Goal: Information Seeking & Learning: Check status

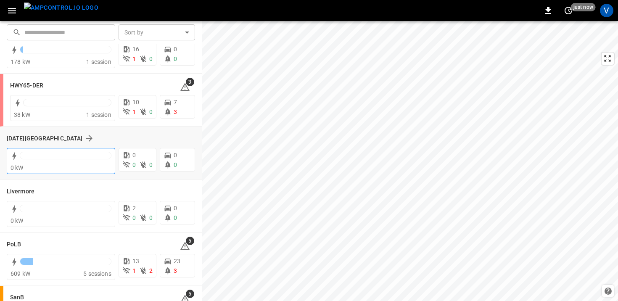
scroll to position [114, 0]
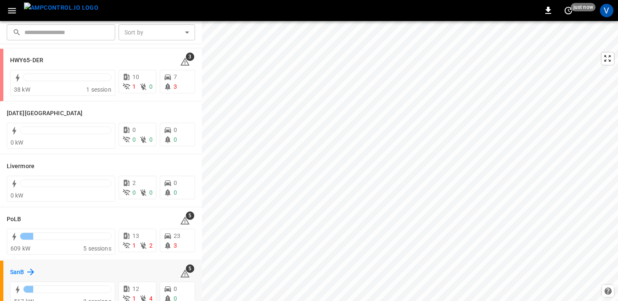
click at [22, 272] on h6 "SanB" at bounding box center [17, 272] width 14 height 9
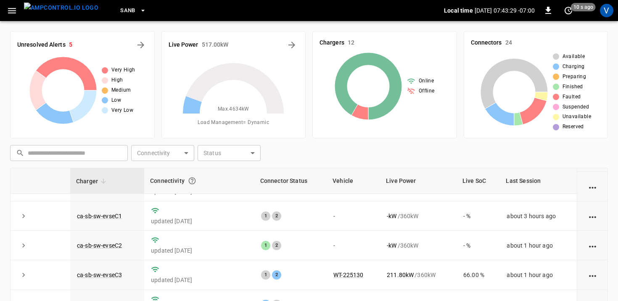
scroll to position [169, 0]
click at [103, 275] on link "ca-sb-sw-evseC3" at bounding box center [99, 275] width 48 height 10
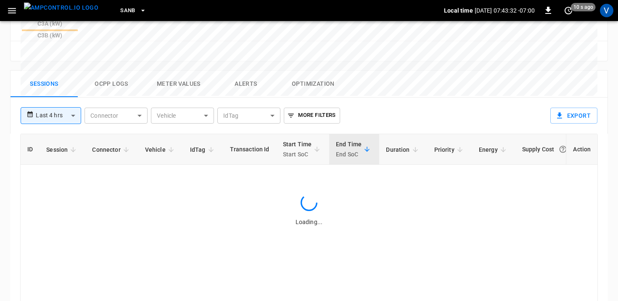
scroll to position [396, 0]
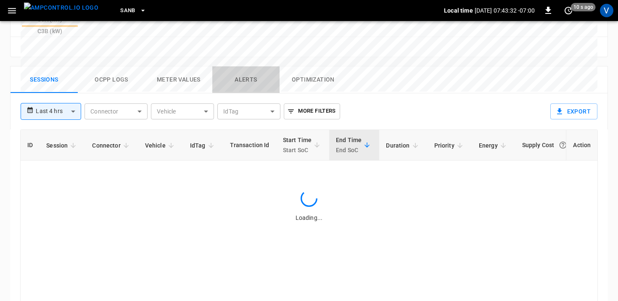
click at [246, 66] on button "Alerts" at bounding box center [245, 79] width 67 height 27
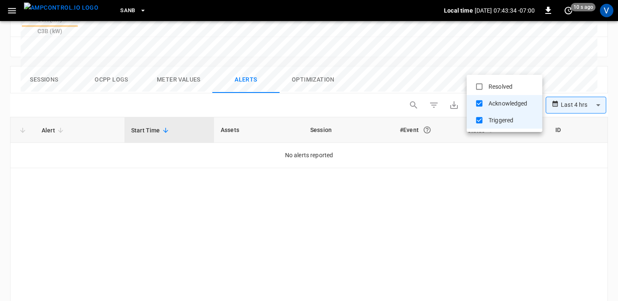
click at [501, 88] on li "Resolved" at bounding box center [505, 86] width 76 height 17
type input "**********"
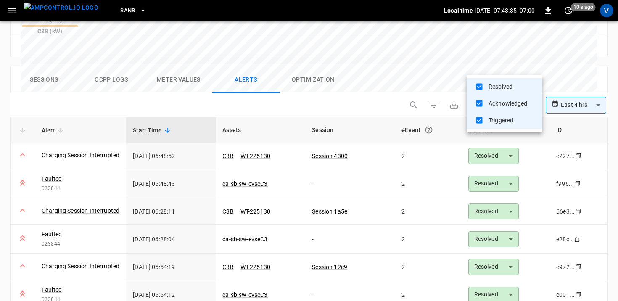
click at [375, 35] on div at bounding box center [309, 150] width 618 height 301
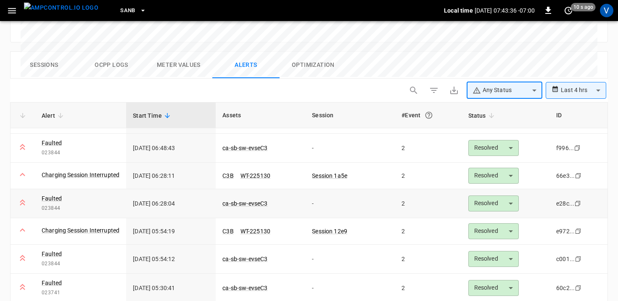
scroll to position [413, 0]
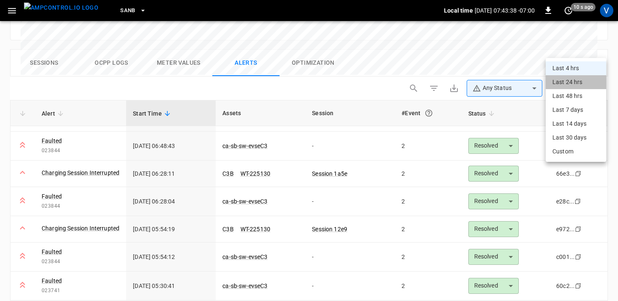
click at [567, 80] on li "Last 24 hrs" at bounding box center [576, 82] width 61 height 14
type input "**********"
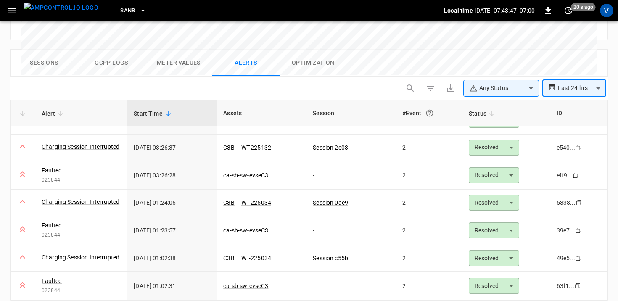
scroll to position [189, 0]
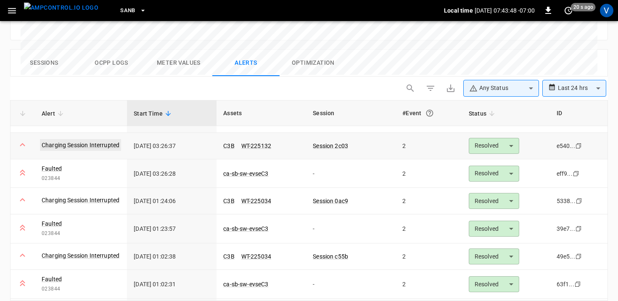
click at [117, 139] on link "Charging Session Interrupted" at bounding box center [80, 145] width 81 height 12
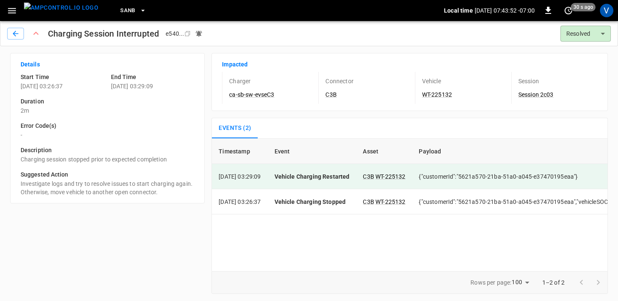
scroll to position [0, 136]
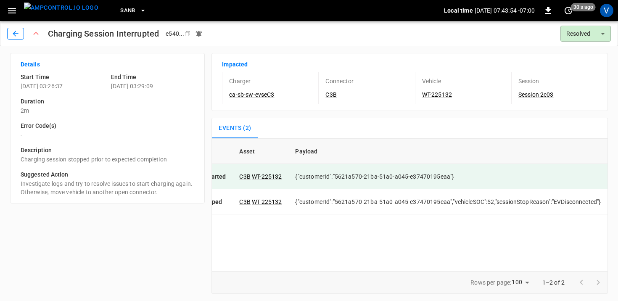
click at [13, 31] on icon "button" at bounding box center [15, 33] width 8 height 8
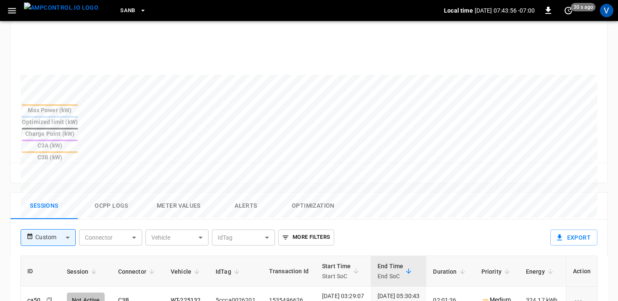
scroll to position [348, 0]
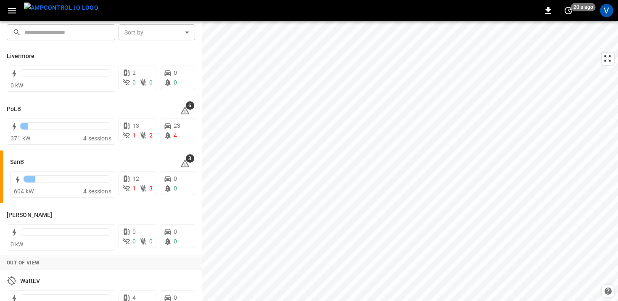
scroll to position [228, 0]
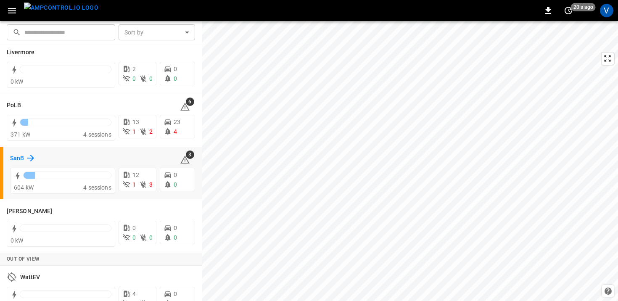
click at [21, 159] on h6 "SanB" at bounding box center [17, 158] width 14 height 9
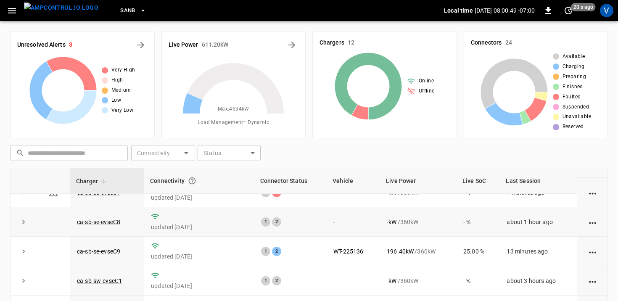
scroll to position [88, 0]
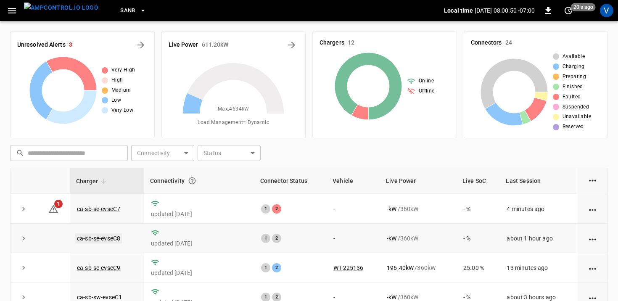
click at [95, 241] on link "ca-sb-se-evseC8" at bounding box center [98, 238] width 47 height 10
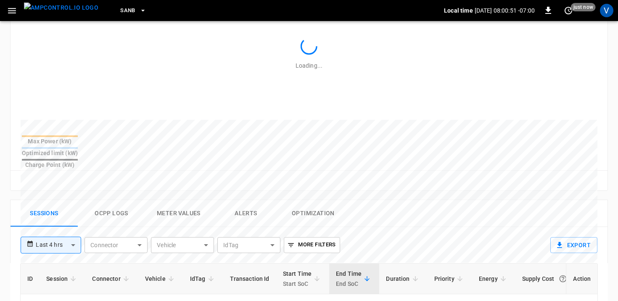
scroll to position [255, 0]
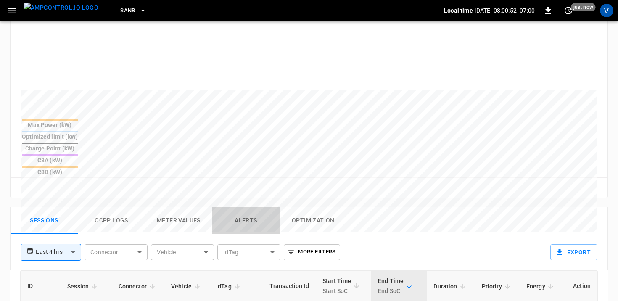
click at [253, 207] on button "Alerts" at bounding box center [245, 220] width 67 height 27
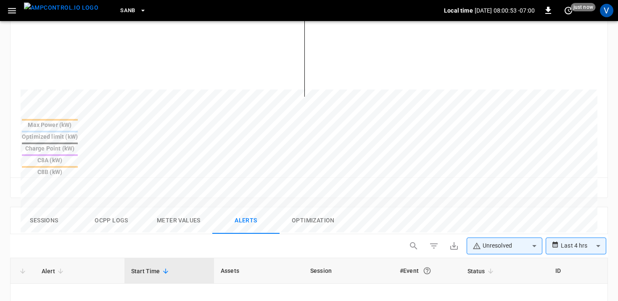
click at [498, 211] on body "**********" at bounding box center [309, 121] width 618 height 753
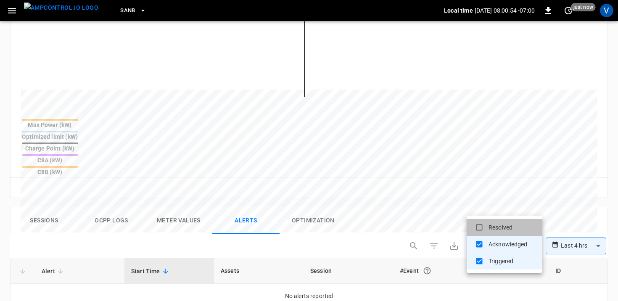
click at [492, 227] on li "Resolved" at bounding box center [505, 227] width 76 height 17
type input "**********"
click at [413, 175] on div at bounding box center [309, 150] width 618 height 301
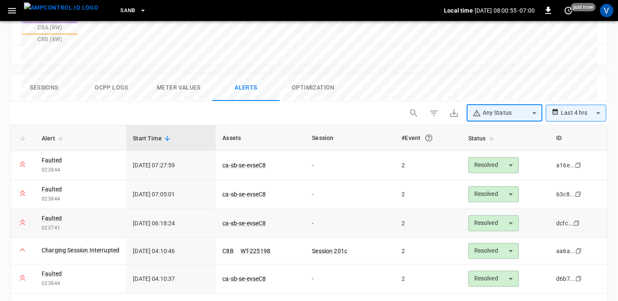
scroll to position [413, 0]
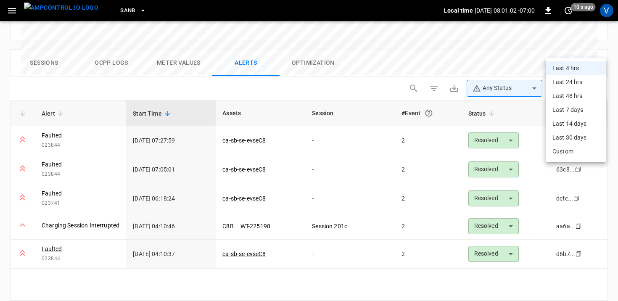
click at [567, 85] on li "Last 24 hrs" at bounding box center [576, 82] width 61 height 14
type input "**********"
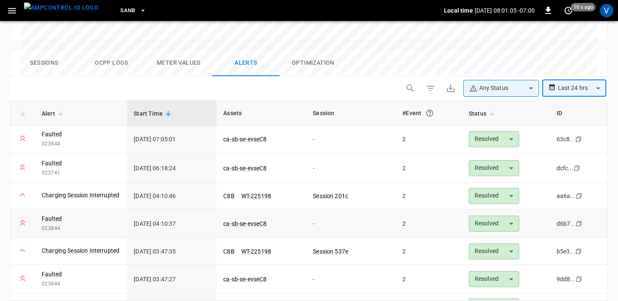
scroll to position [33, 0]
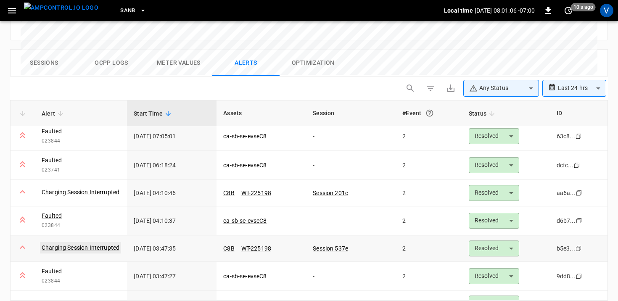
click at [82, 242] on link "Charging Session Interrupted" at bounding box center [80, 248] width 81 height 12
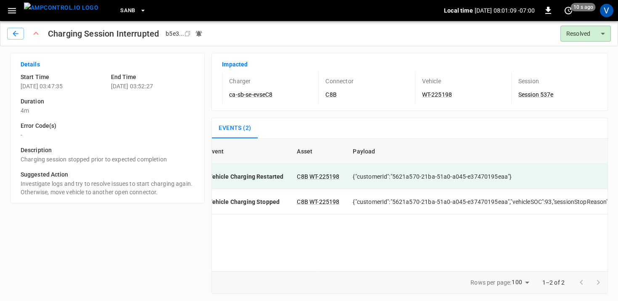
scroll to position [0, 136]
click at [13, 36] on icon "button" at bounding box center [15, 33] width 8 height 8
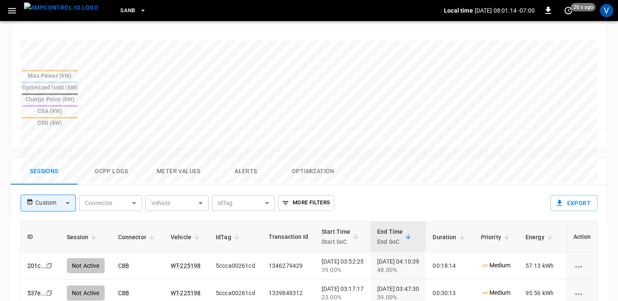
scroll to position [306, 0]
